Goal: Information Seeking & Learning: Learn about a topic

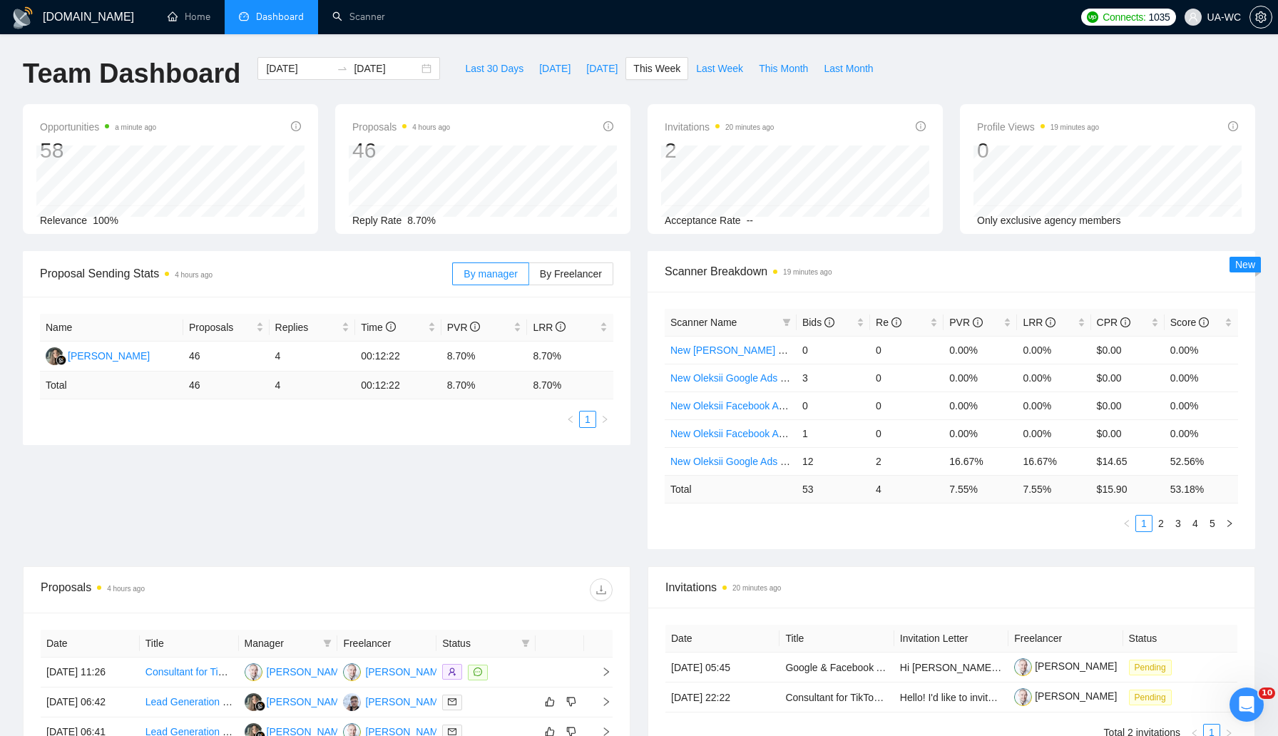
click at [332, 500] on div "Proposal Sending Stats 4 hours ago By manager By Freelancer Name Proposals Repl…" at bounding box center [639, 408] width 1250 height 315
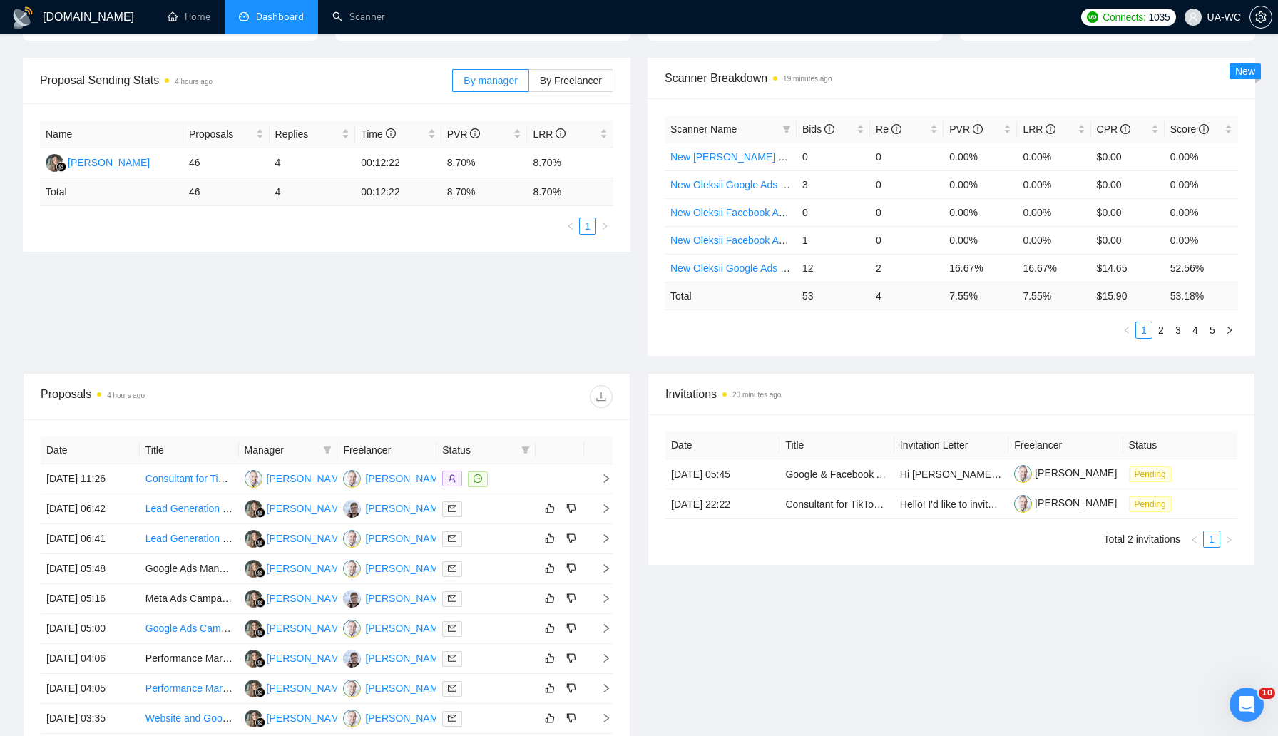
scroll to position [223, 0]
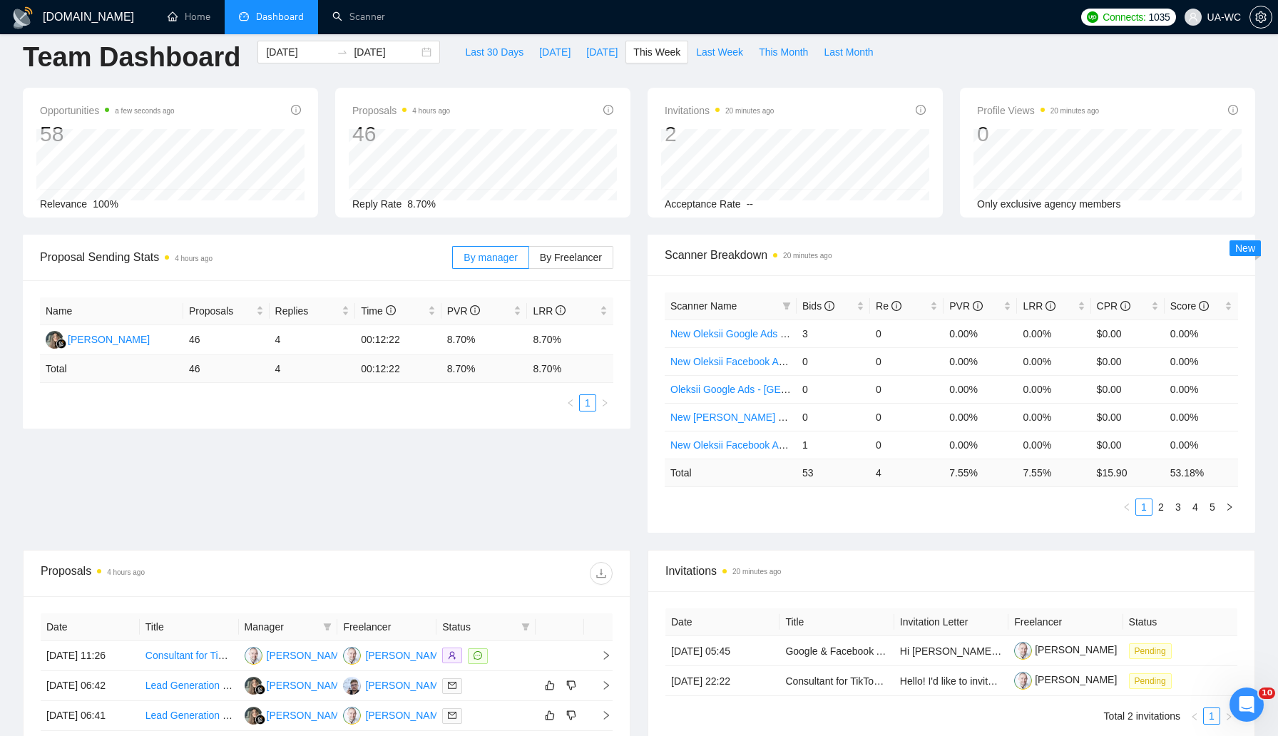
click at [203, 519] on div "Proposal Sending Stats 4 hours ago By manager By Freelancer Name Proposals Repl…" at bounding box center [639, 392] width 1250 height 315
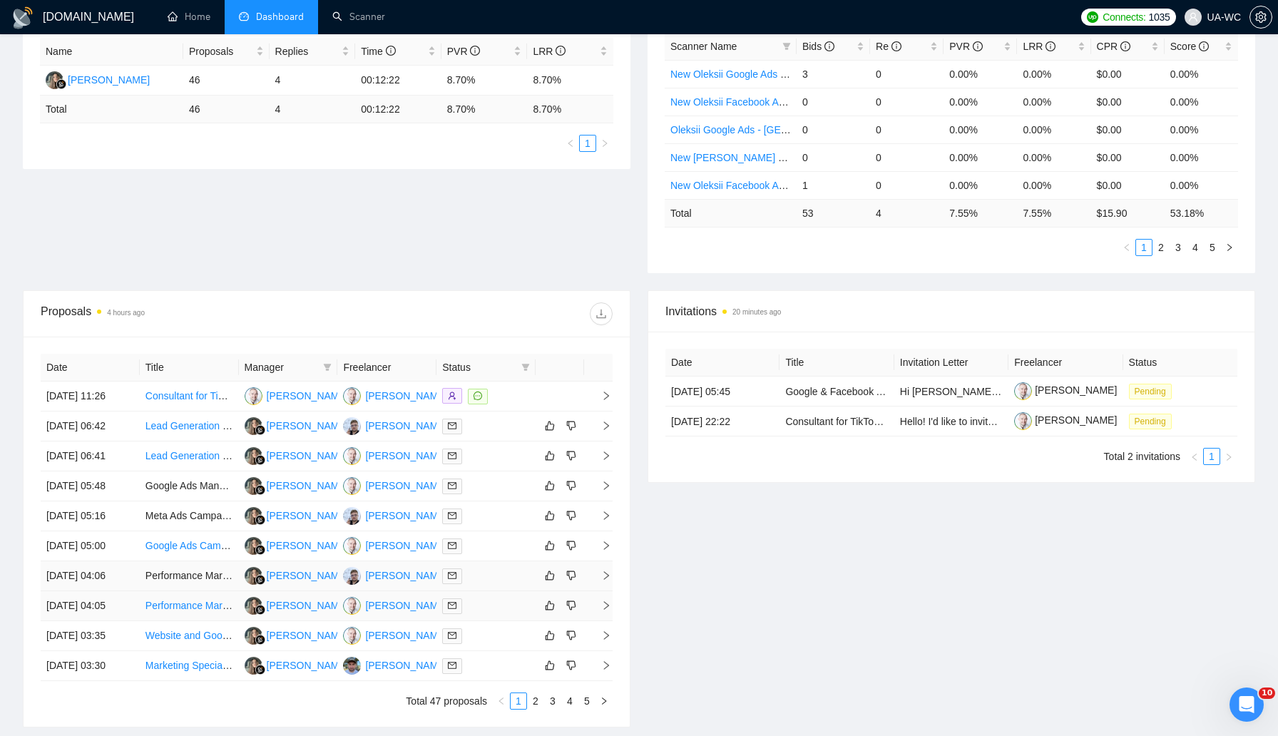
scroll to position [346, 0]
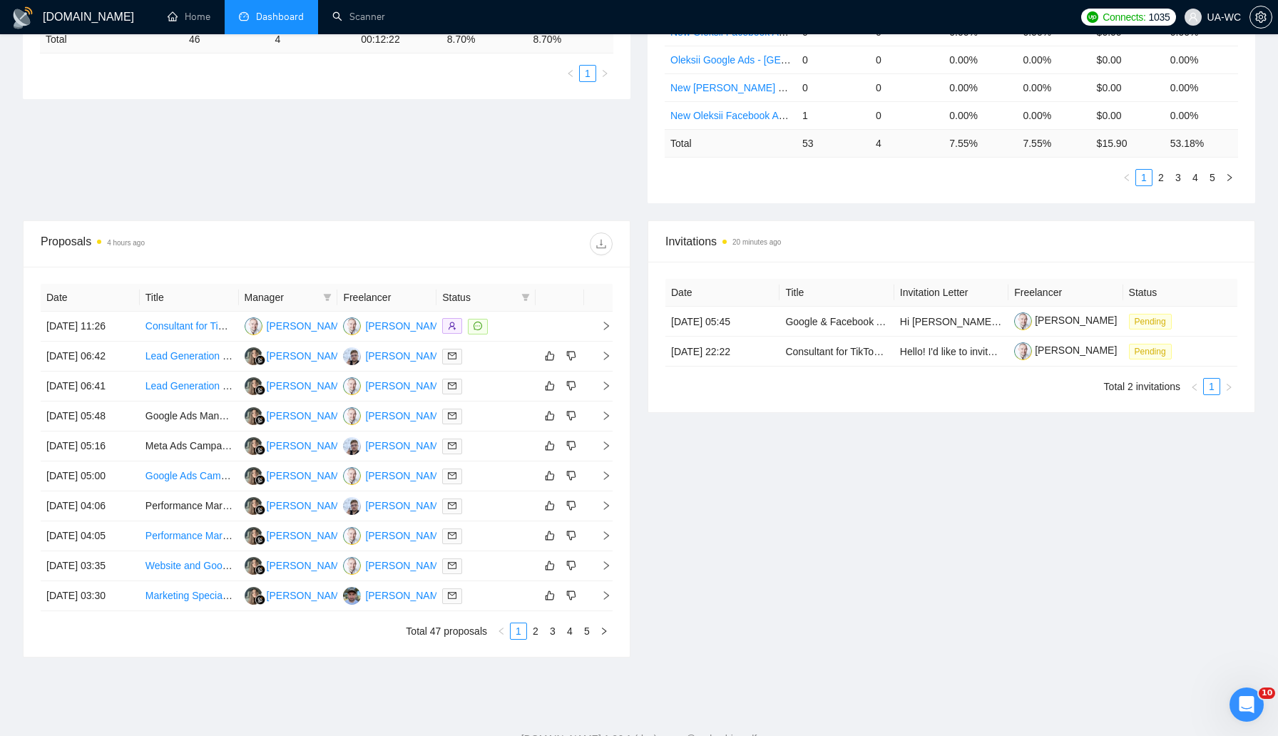
click at [815, 600] on div "Invitations 20 minutes ago Date Title Invitation Letter Freelancer Status [DATE…" at bounding box center [951, 438] width 625 height 437
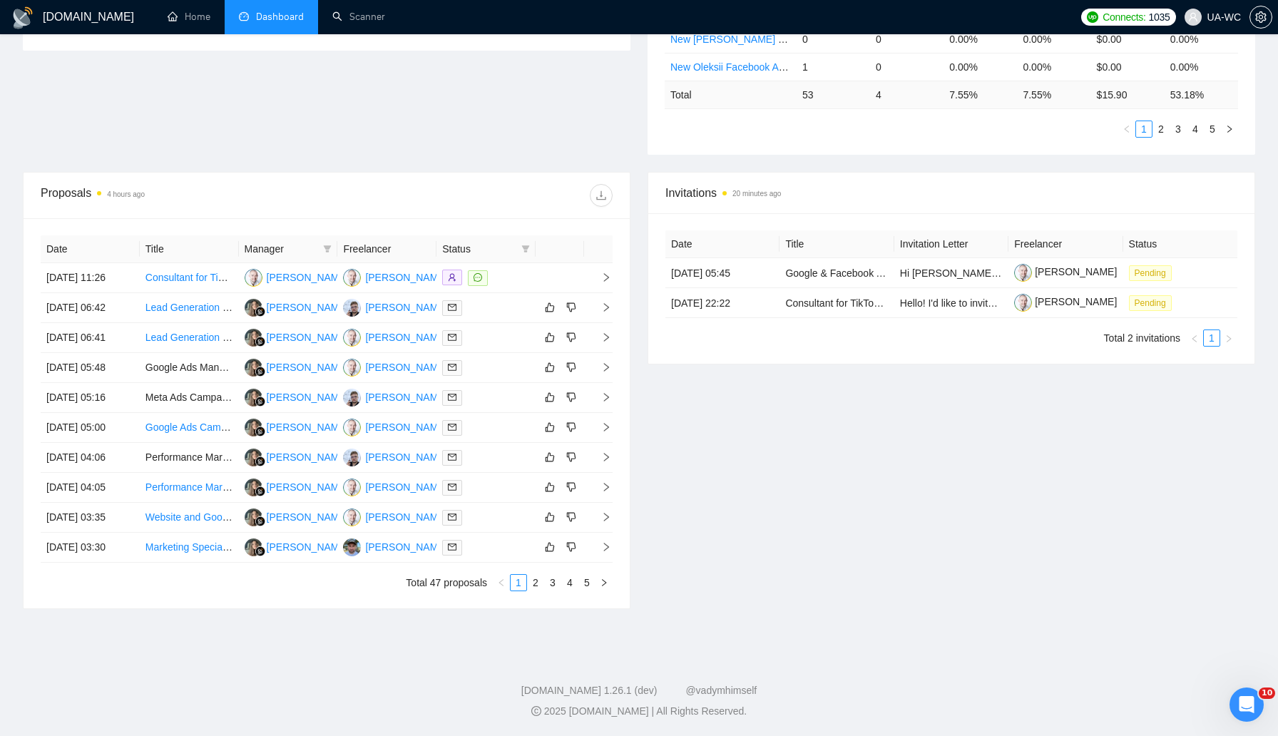
scroll to position [427, 0]
click at [603, 522] on icon "right" at bounding box center [606, 517] width 10 height 10
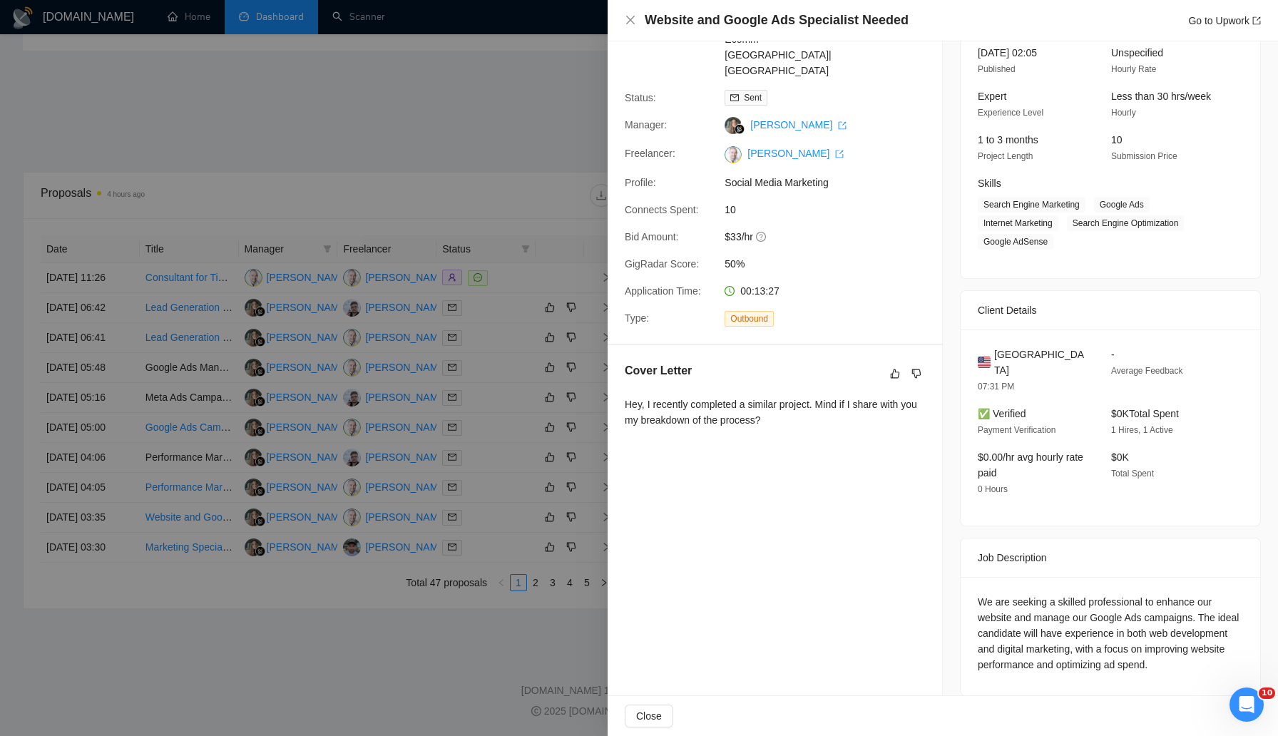
scroll to position [101, 0]
click at [572, 540] on div at bounding box center [639, 368] width 1278 height 736
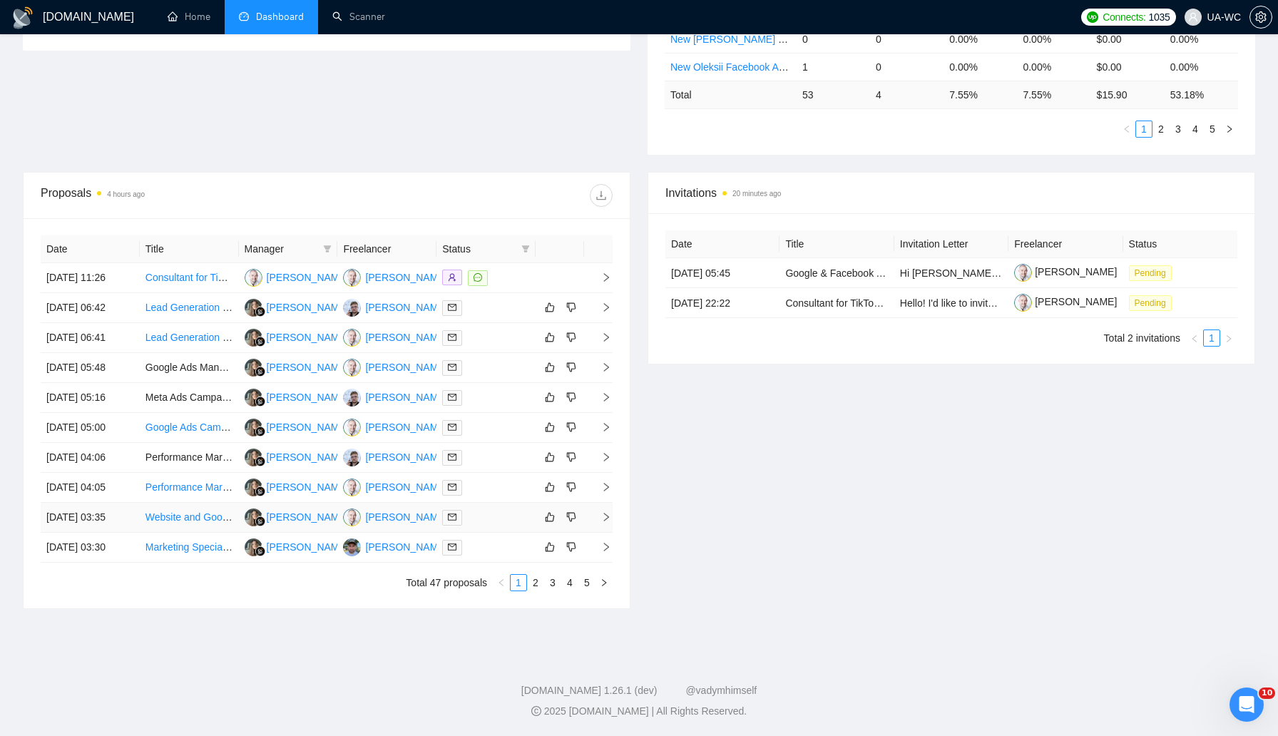
click at [609, 522] on icon "right" at bounding box center [606, 517] width 10 height 10
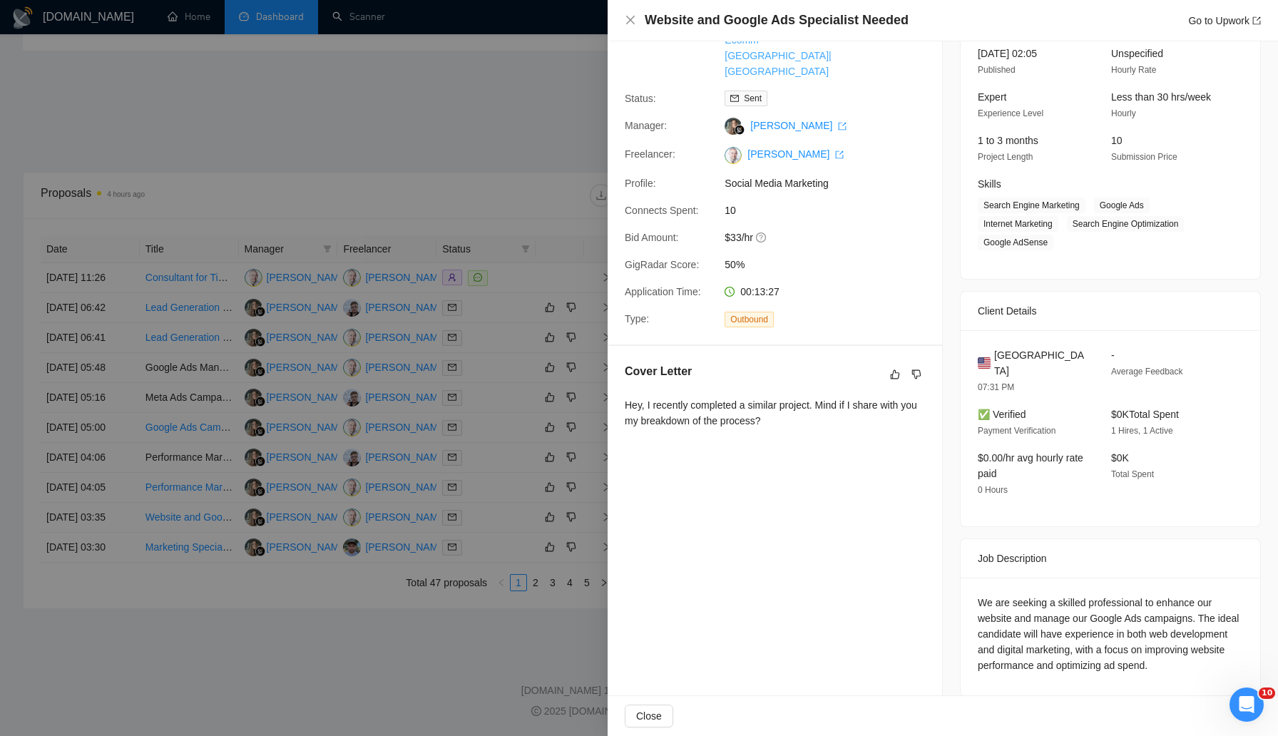
scroll to position [0, 0]
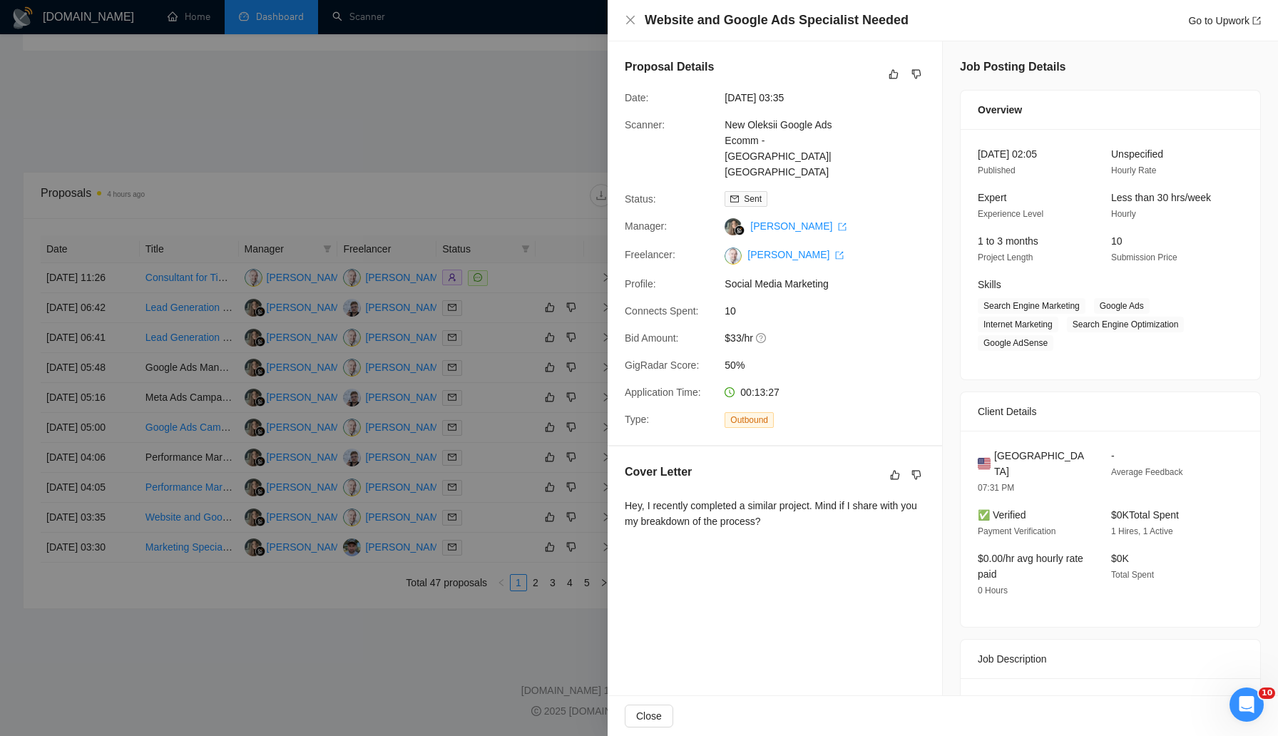
click at [323, 439] on div at bounding box center [639, 368] width 1278 height 736
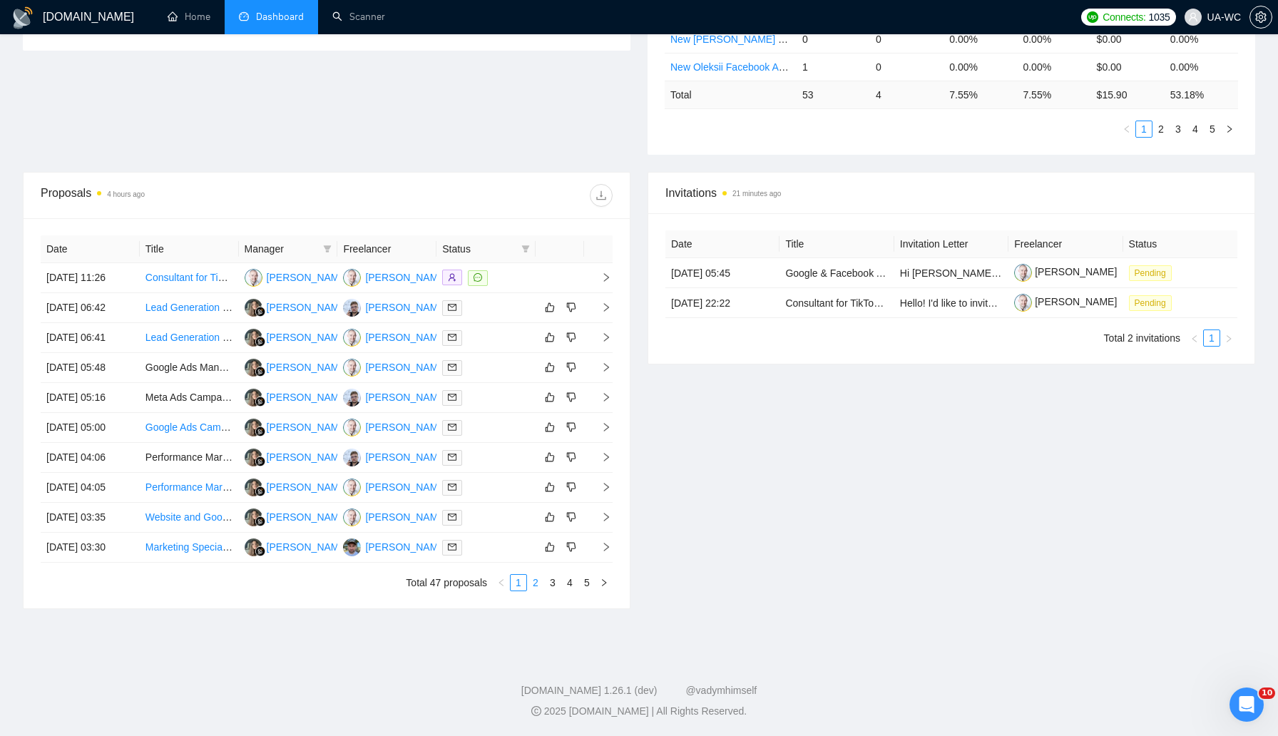
click at [536, 591] on link "2" at bounding box center [536, 583] width 16 height 16
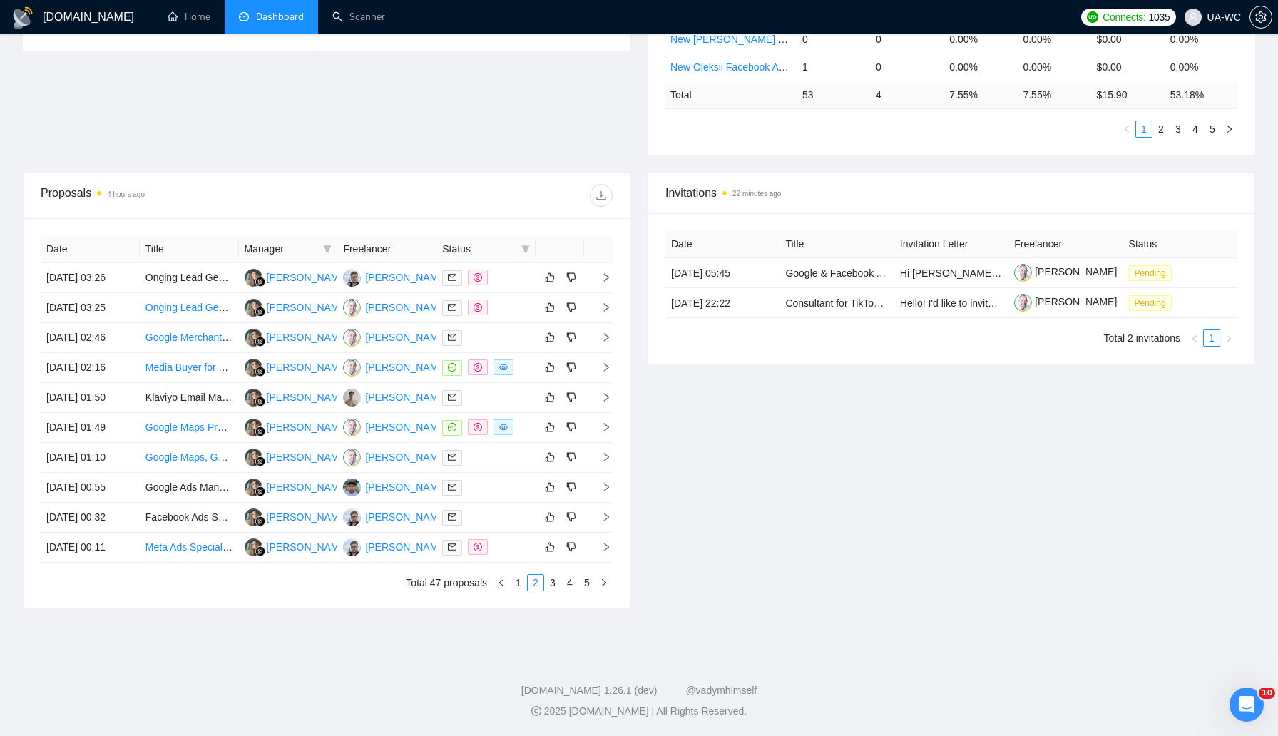
click at [638, 599] on div "Proposals 4 hours ago Date Title Manager Freelancer Status 30 Sep, 2025 03:26 O…" at bounding box center [326, 390] width 625 height 437
click at [550, 591] on link "3" at bounding box center [553, 583] width 16 height 16
click at [569, 591] on link "4" at bounding box center [570, 583] width 16 height 16
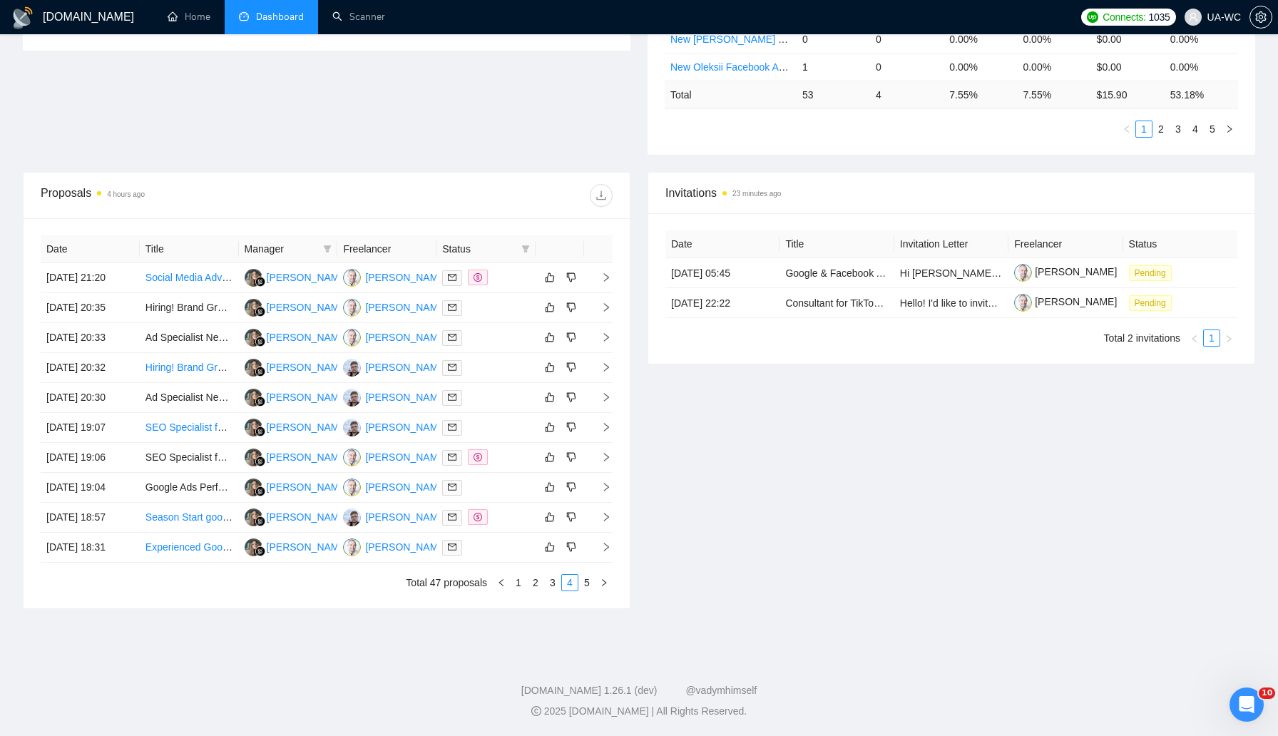
click at [742, 479] on div "Invitations 23 minutes ago Date Title Invitation Letter Freelancer Status 30 Se…" at bounding box center [951, 390] width 625 height 437
click at [585, 591] on link "5" at bounding box center [587, 583] width 16 height 16
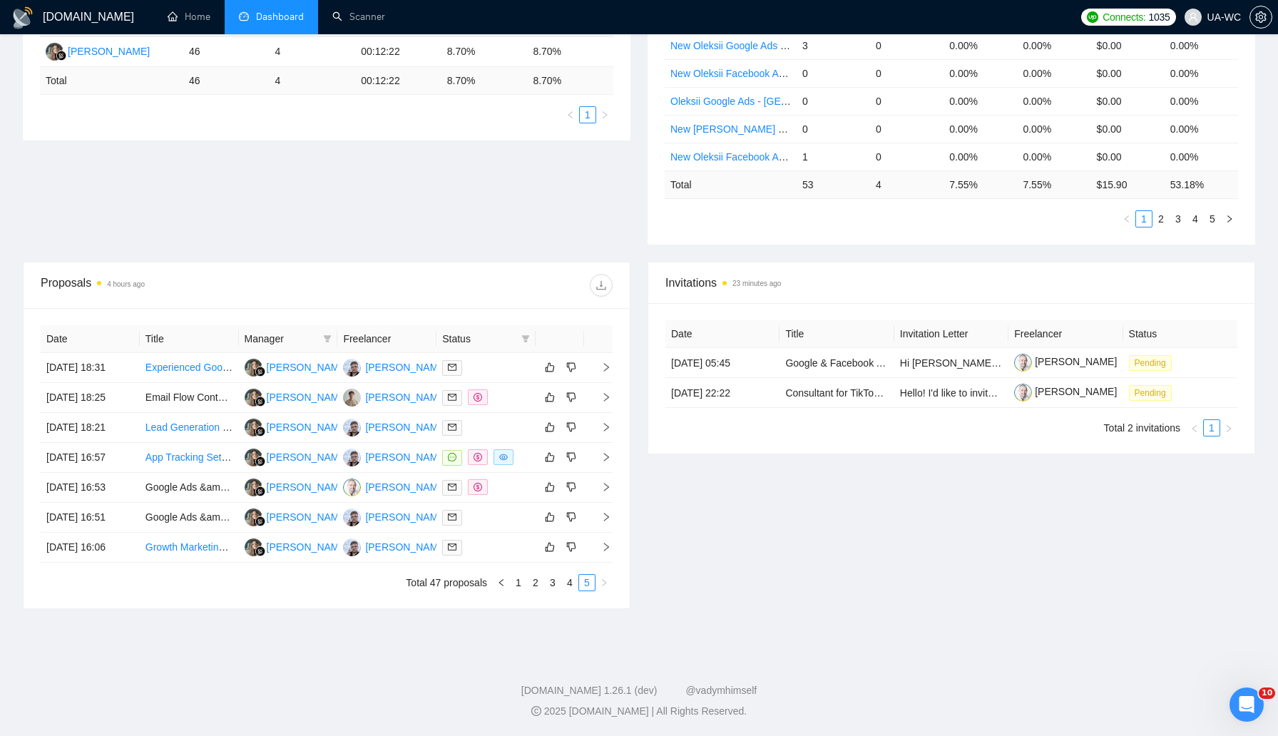
scroll to position [399, 0]
click at [641, 547] on div "Invitations 23 minutes ago Date Title Invitation Letter Freelancer Status 30 Se…" at bounding box center [951, 435] width 625 height 347
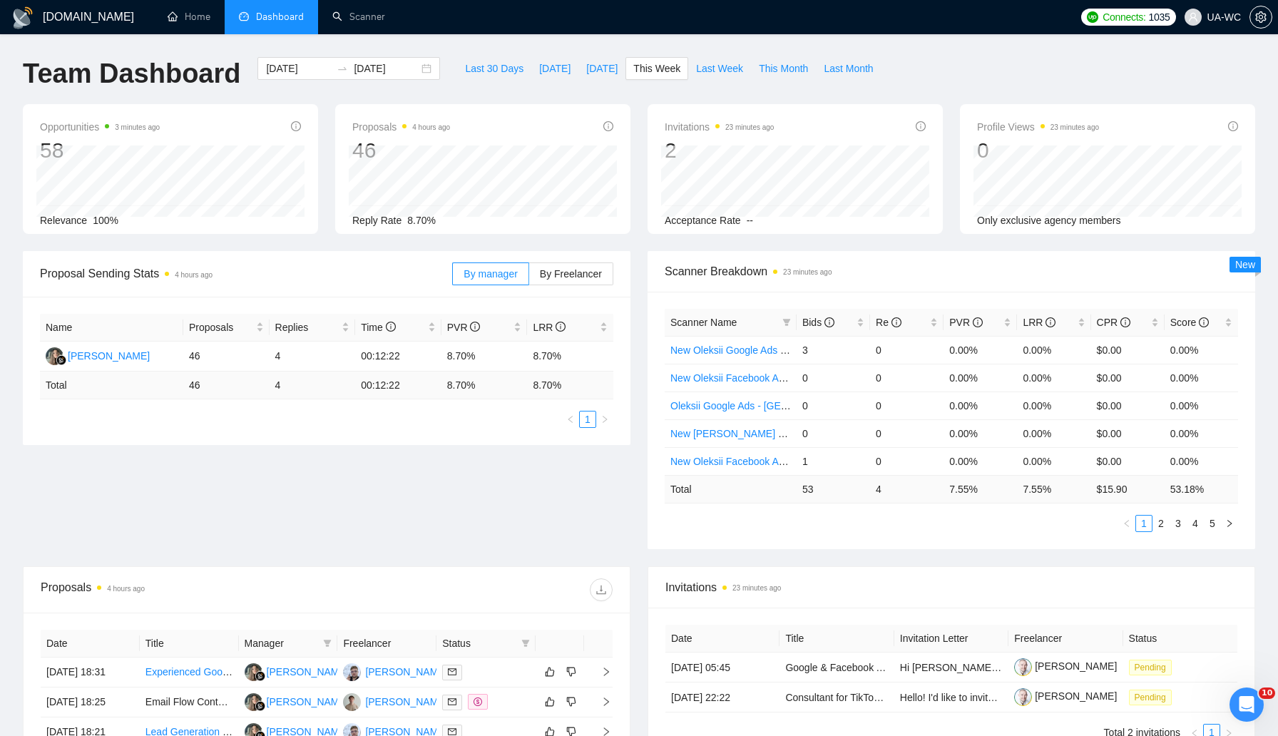
click at [250, 23] on span "Dashboard" at bounding box center [271, 17] width 65 height 12
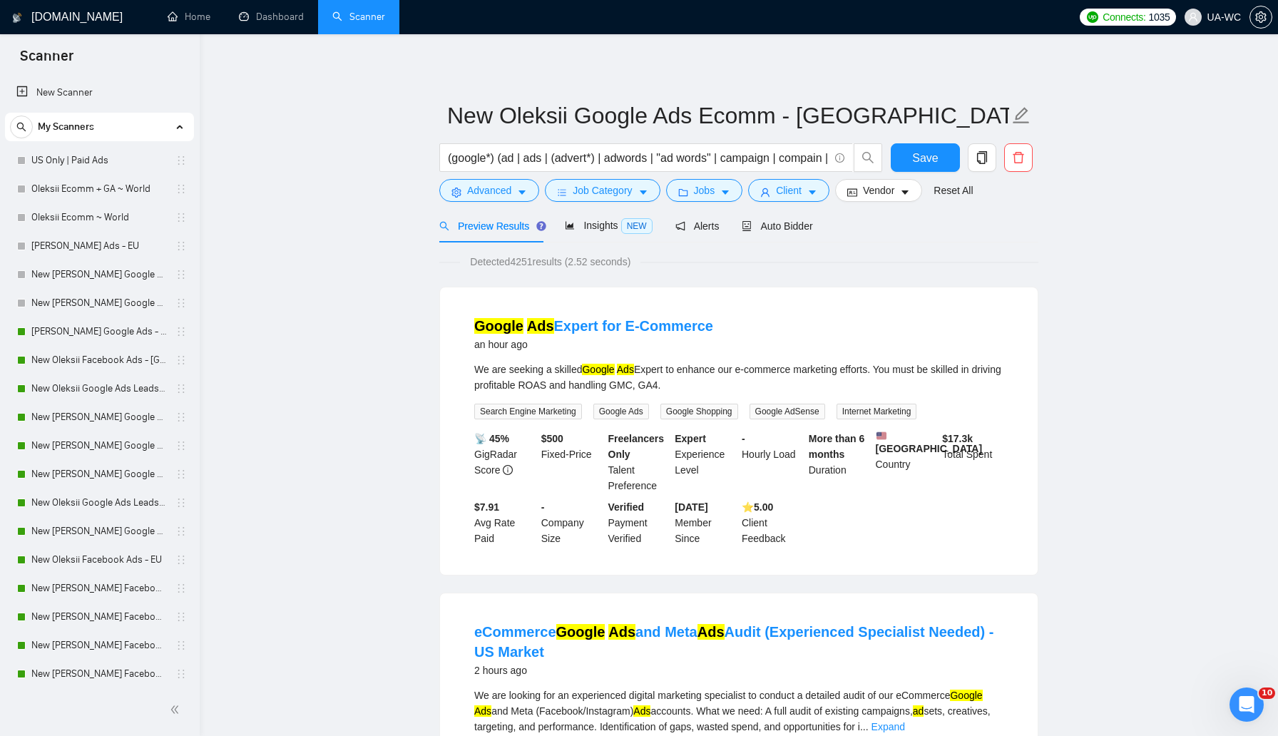
click at [688, 385] on div "We are seeking a skilled Google Ads Expert to enhance our e-commerce marketing …" at bounding box center [738, 377] width 529 height 31
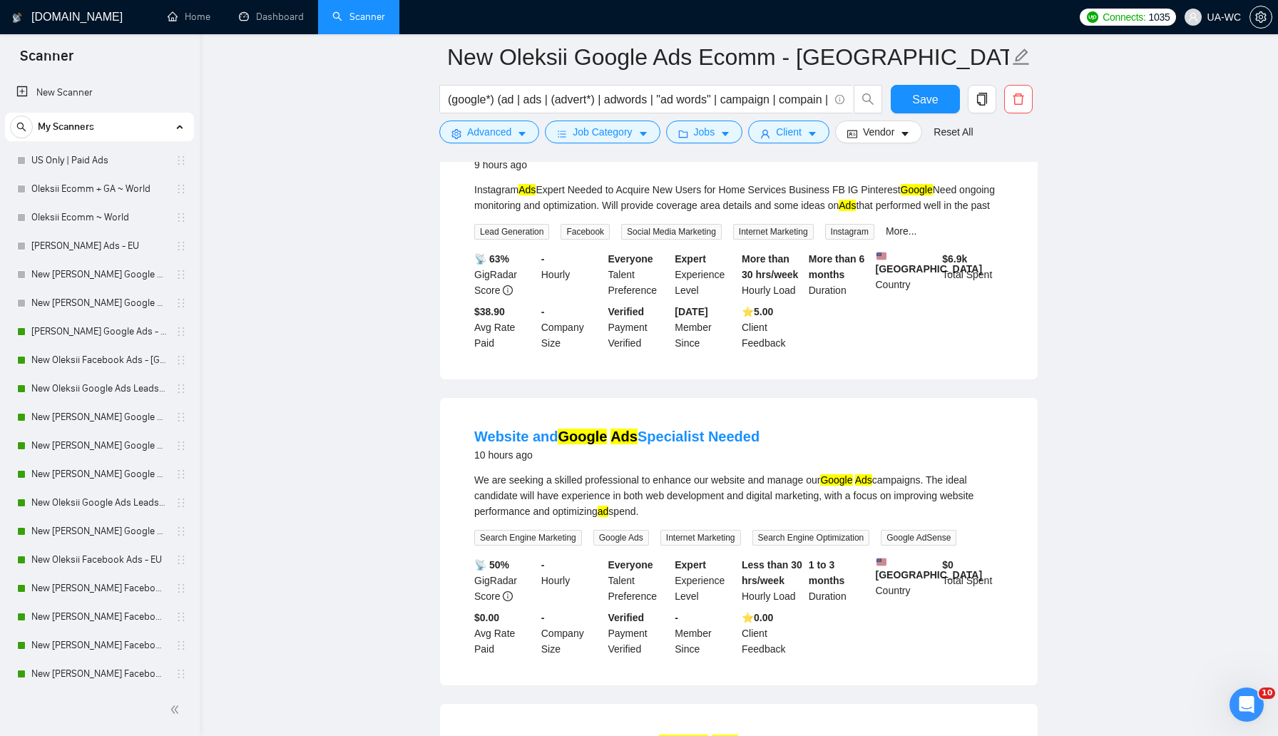
scroll to position [2103, 0]
drag, startPoint x: 652, startPoint y: 561, endPoint x: 735, endPoint y: 563, distance: 83.5
click at [735, 521] on div "We are seeking a skilled professional to enhance our website and manage our Goo…" at bounding box center [738, 497] width 529 height 47
click at [721, 521] on div "We are seeking a skilled professional to enhance our website and manage our Goo…" at bounding box center [738, 497] width 529 height 47
click at [718, 521] on div "We are seeking a skilled professional to enhance our website and manage our Goo…" at bounding box center [738, 497] width 529 height 47
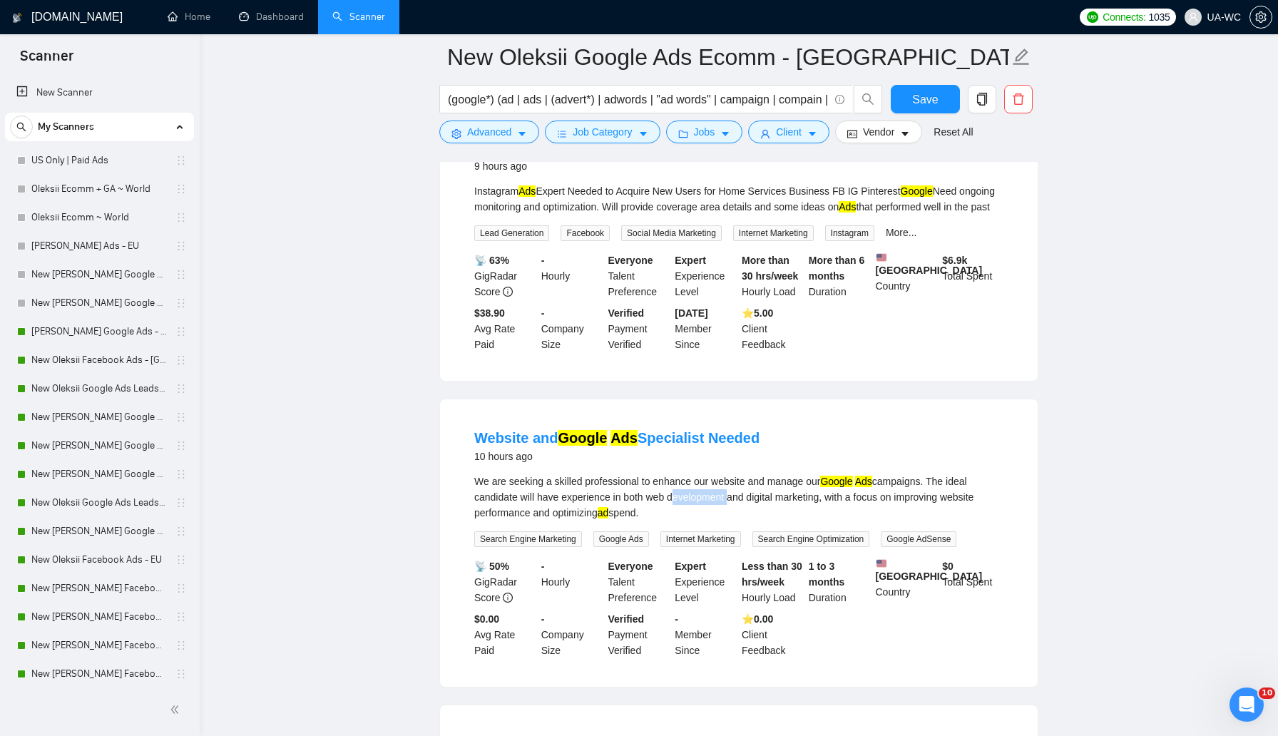
click at [718, 521] on div "We are seeking a skilled professional to enhance our website and manage our Goo…" at bounding box center [738, 497] width 529 height 47
click at [674, 521] on div "We are seeking a skilled professional to enhance our website and manage our Goo…" at bounding box center [738, 497] width 529 height 47
drag, startPoint x: 654, startPoint y: 558, endPoint x: 733, endPoint y: 558, distance: 79.2
click at [733, 521] on div "We are seeking a skilled professional to enhance our website and manage our Goo…" at bounding box center [738, 497] width 529 height 47
copy div "web development"
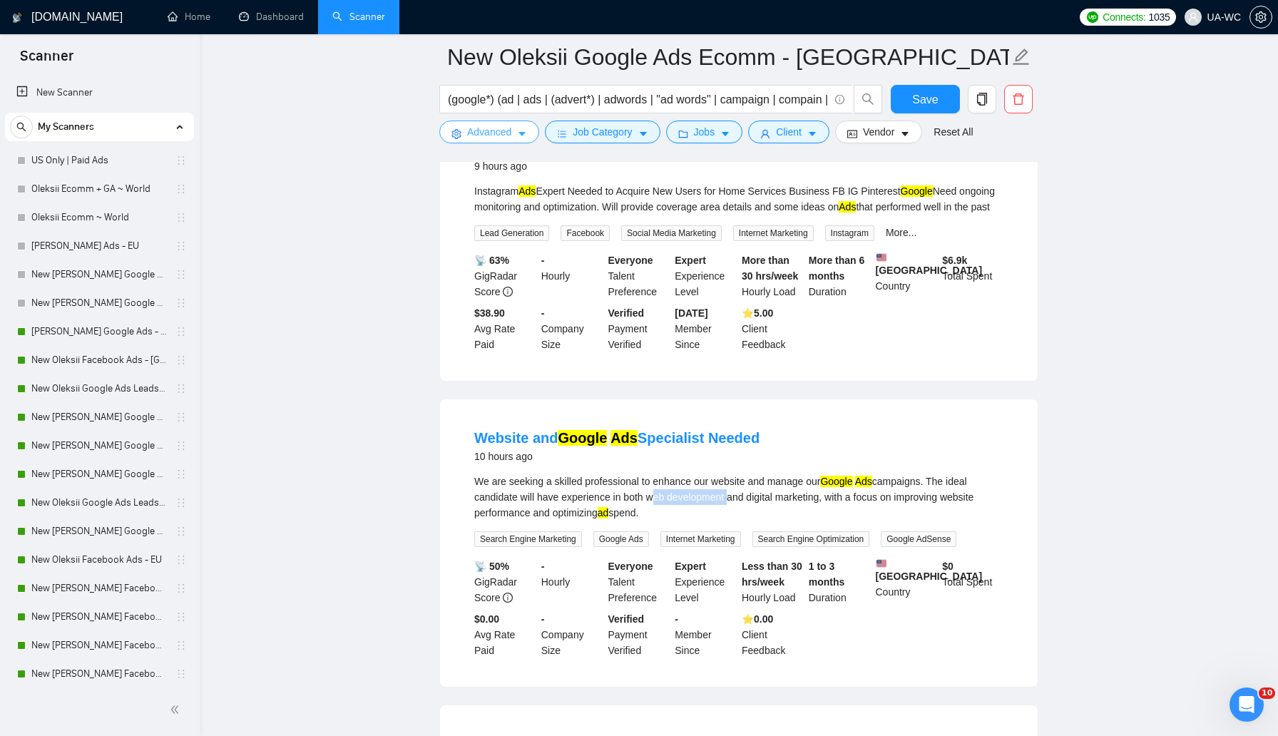
click at [454, 136] on icon "setting" at bounding box center [456, 134] width 10 height 10
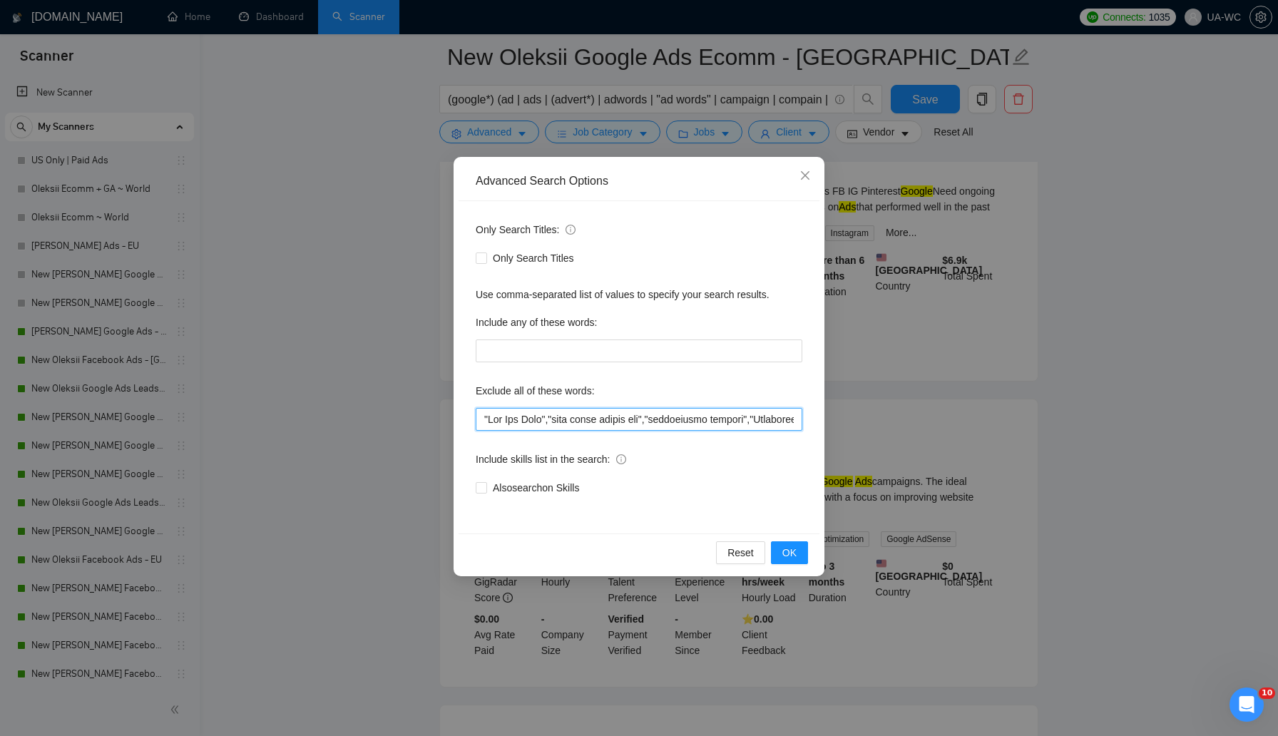
click at [476, 419] on input "text" at bounding box center [639, 419] width 327 height 23
paste input "web development"
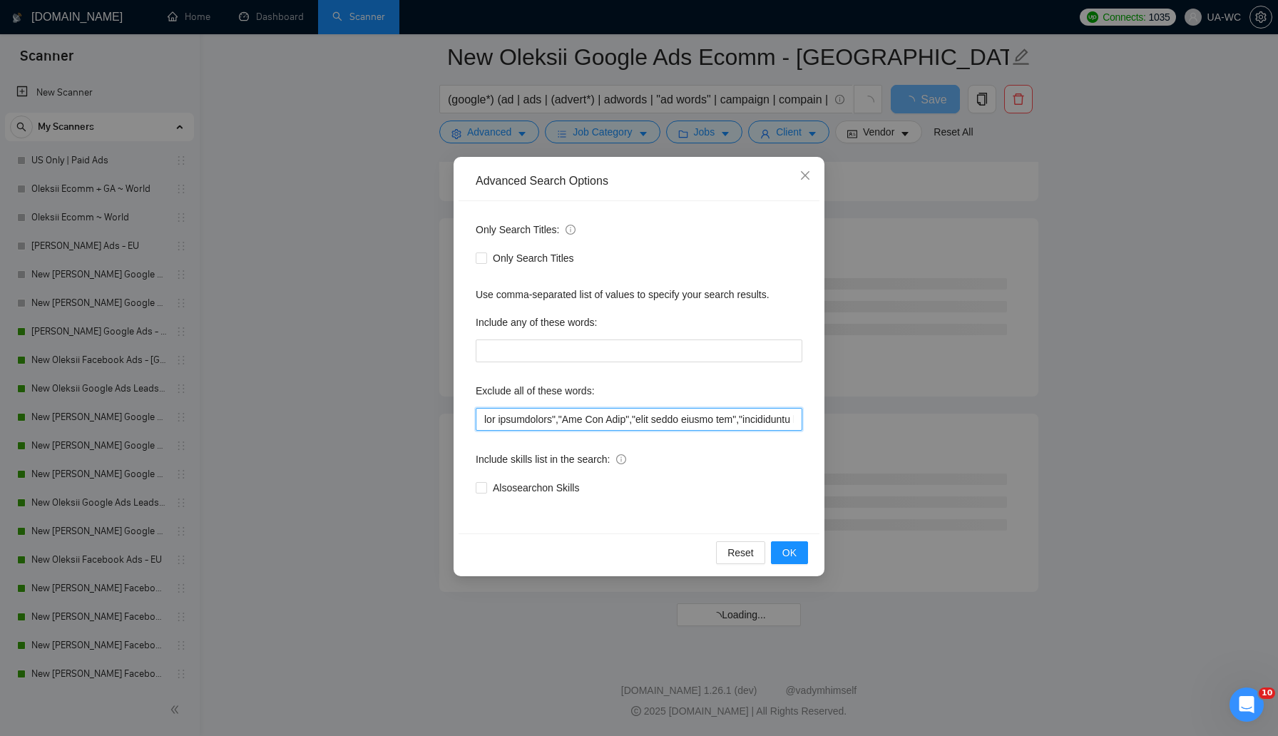
scroll to position [1643, 0]
type input ""web development","Pay Per Call","very small hourly pay","marketplace posting",…"
click at [782, 549] on span "OK" at bounding box center [789, 553] width 14 height 16
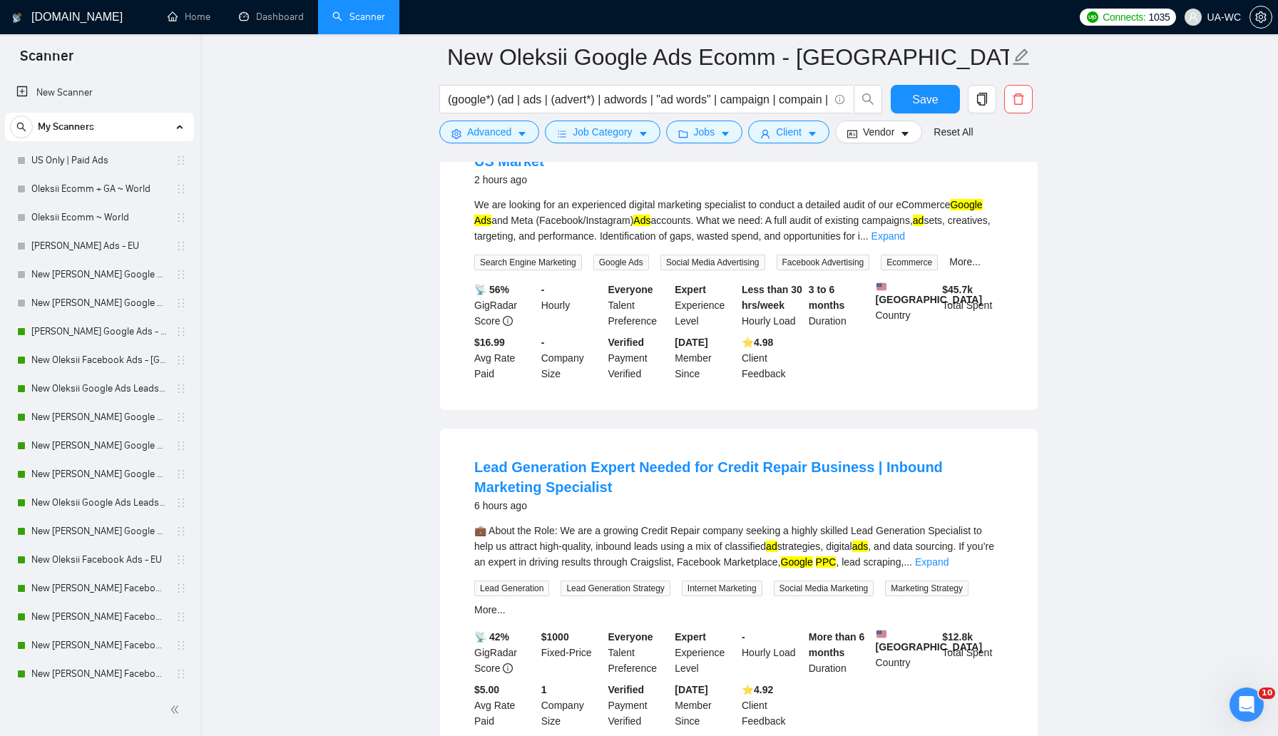
scroll to position [0, 0]
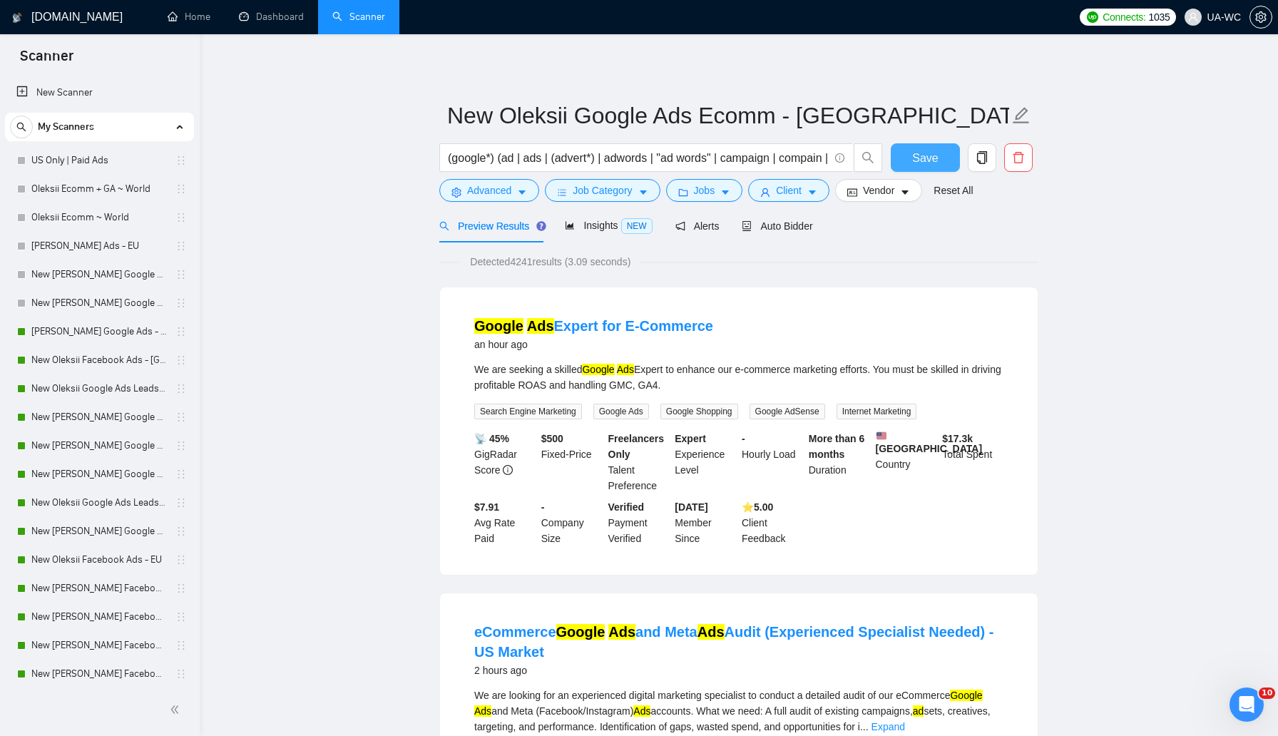
click at [933, 150] on span "Save" at bounding box center [925, 158] width 26 height 18
